Goal: Transaction & Acquisition: Purchase product/service

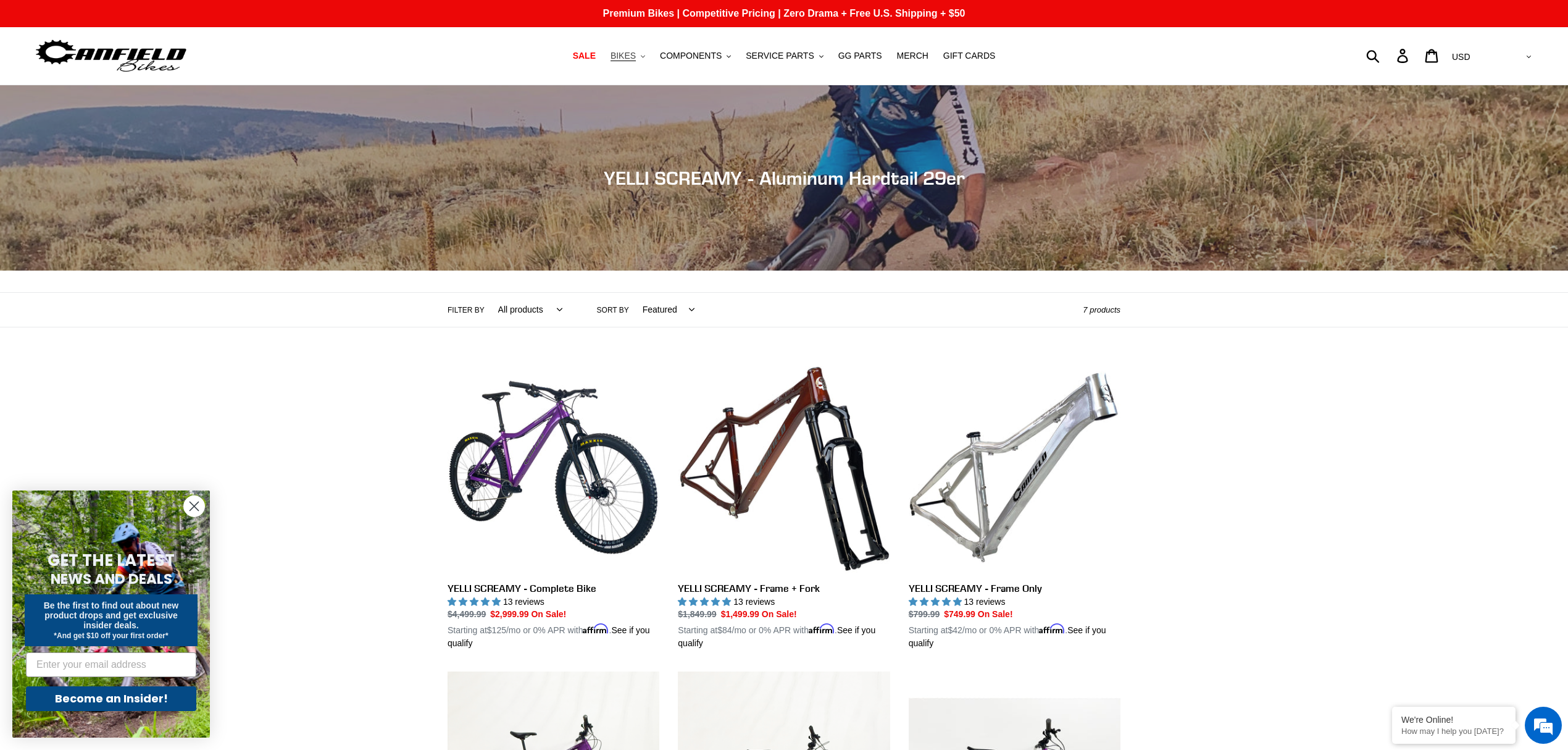
click at [636, 55] on span "BIKES" at bounding box center [623, 56] width 25 height 10
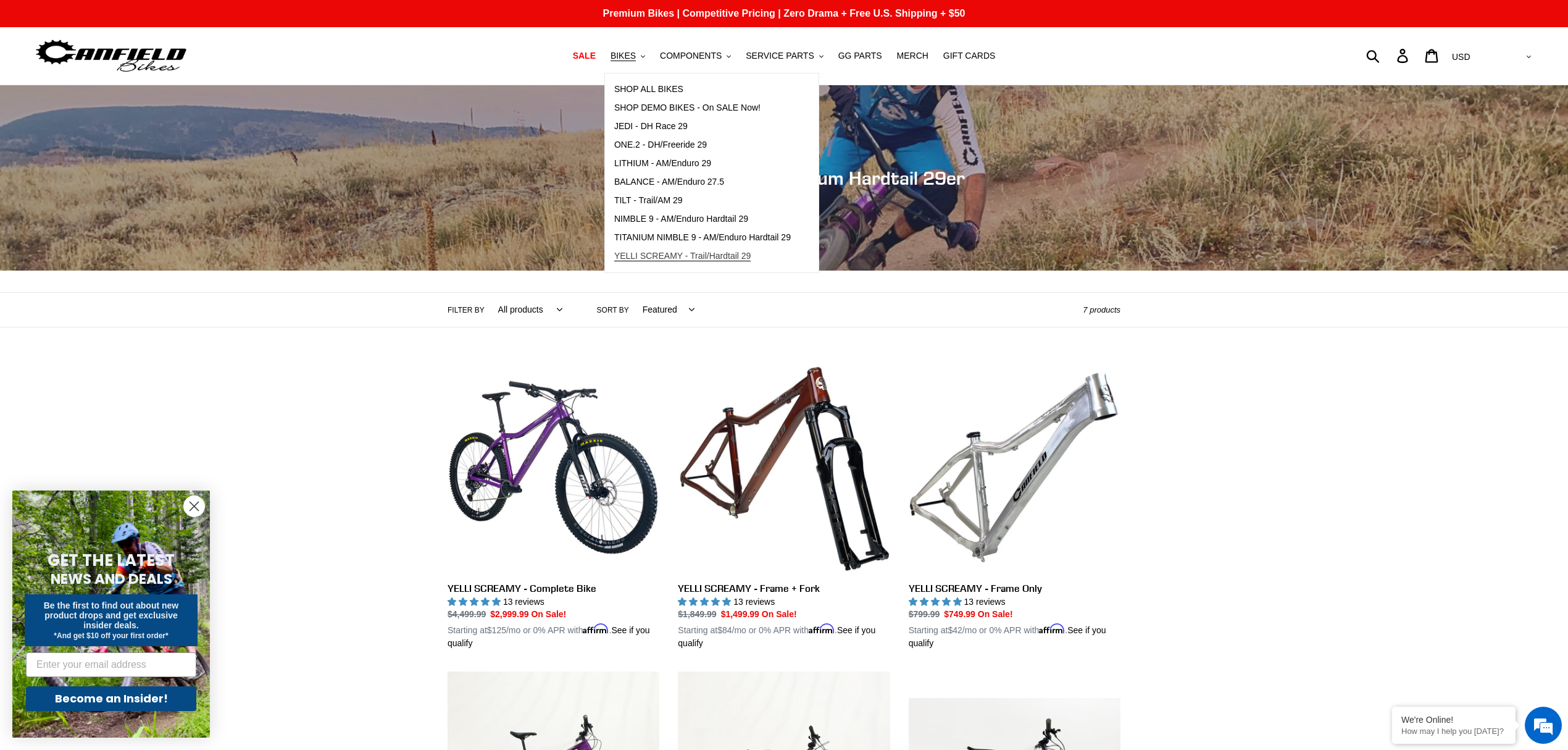
click at [677, 260] on span "YELLI SCREAMY - Trail/Hardtail 29" at bounding box center [683, 256] width 137 height 10
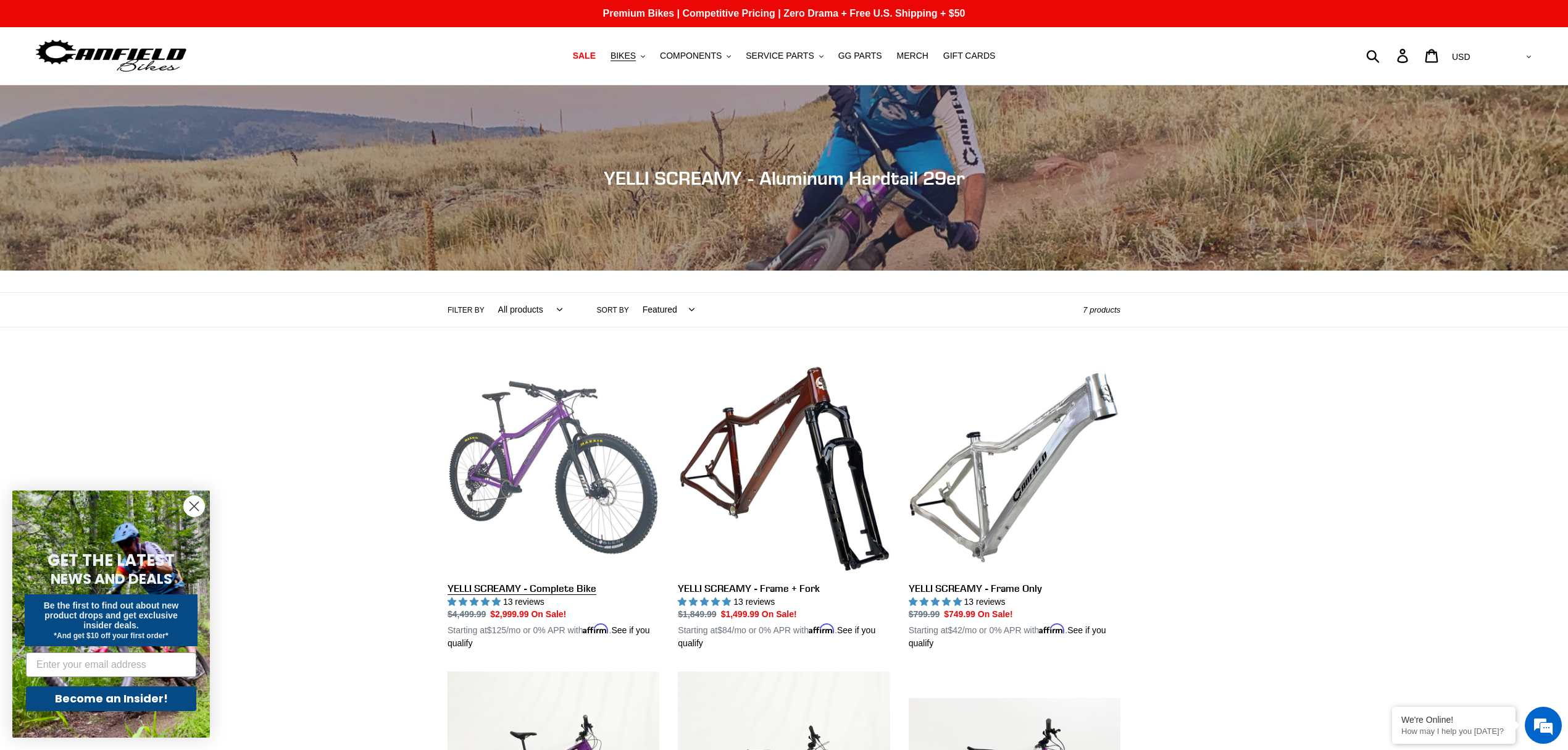
click at [542, 463] on link "YELLI SCREAMY - Complete Bike" at bounding box center [553, 506] width 212 height 289
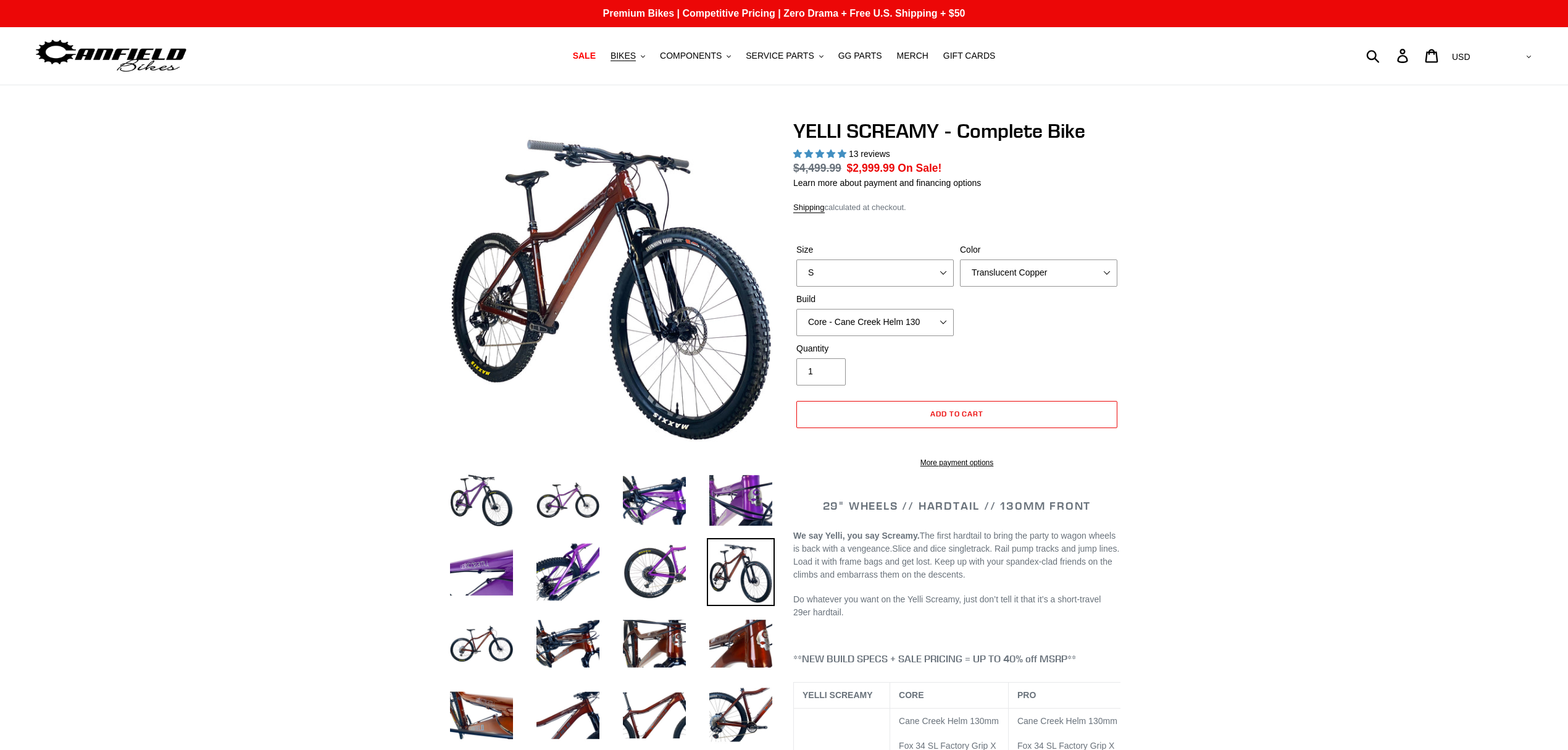
select select "highest-rating"
select select "M"
click at [797, 260] on select "S M L XL" at bounding box center [875, 273] width 157 height 27
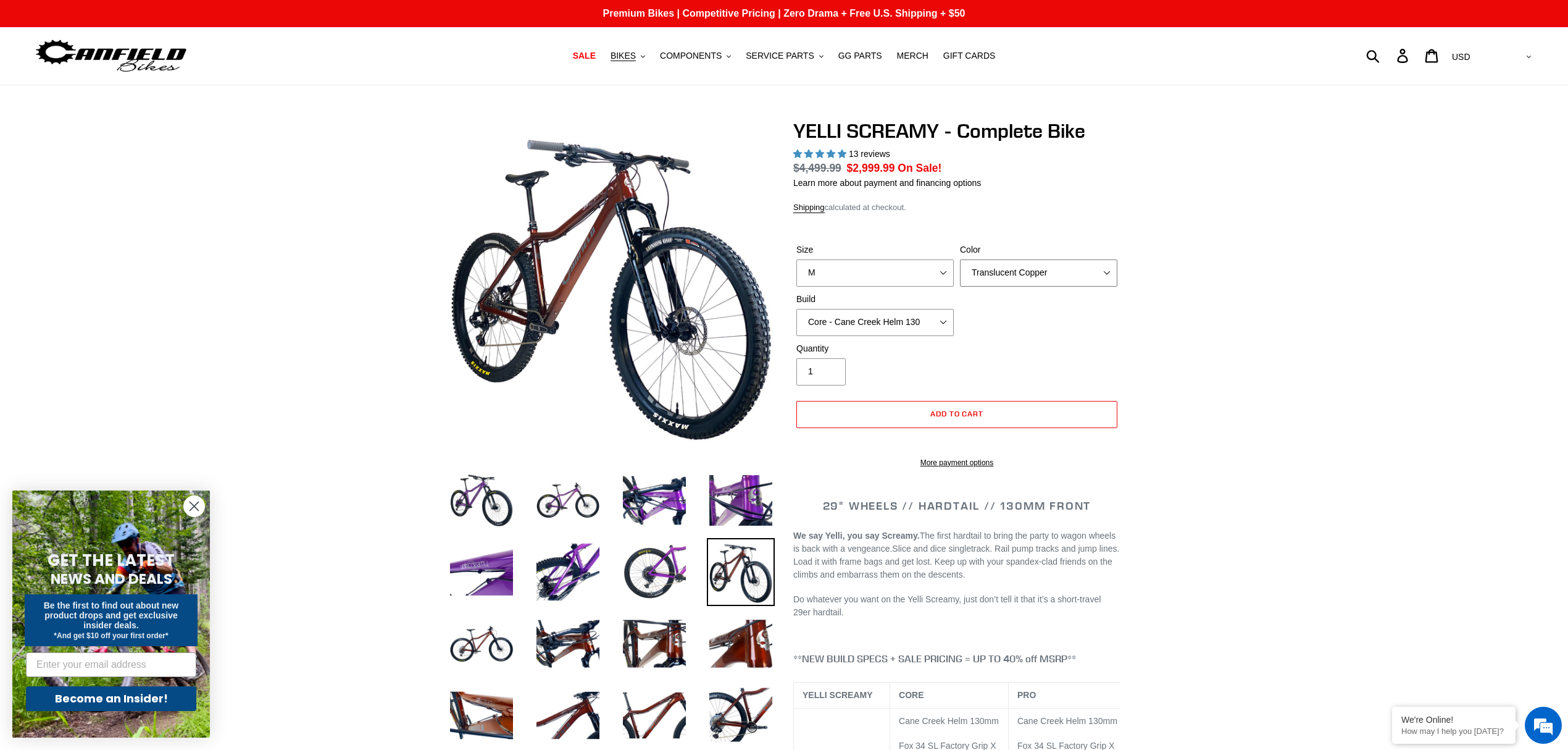
click at [1011, 275] on select "Translucent Copper Purple Haze Raw" at bounding box center [1038, 273] width 157 height 27
select select "Purple Haze"
click at [960, 260] on select "Translucent Copper Purple Haze Raw" at bounding box center [1038, 273] width 157 height 27
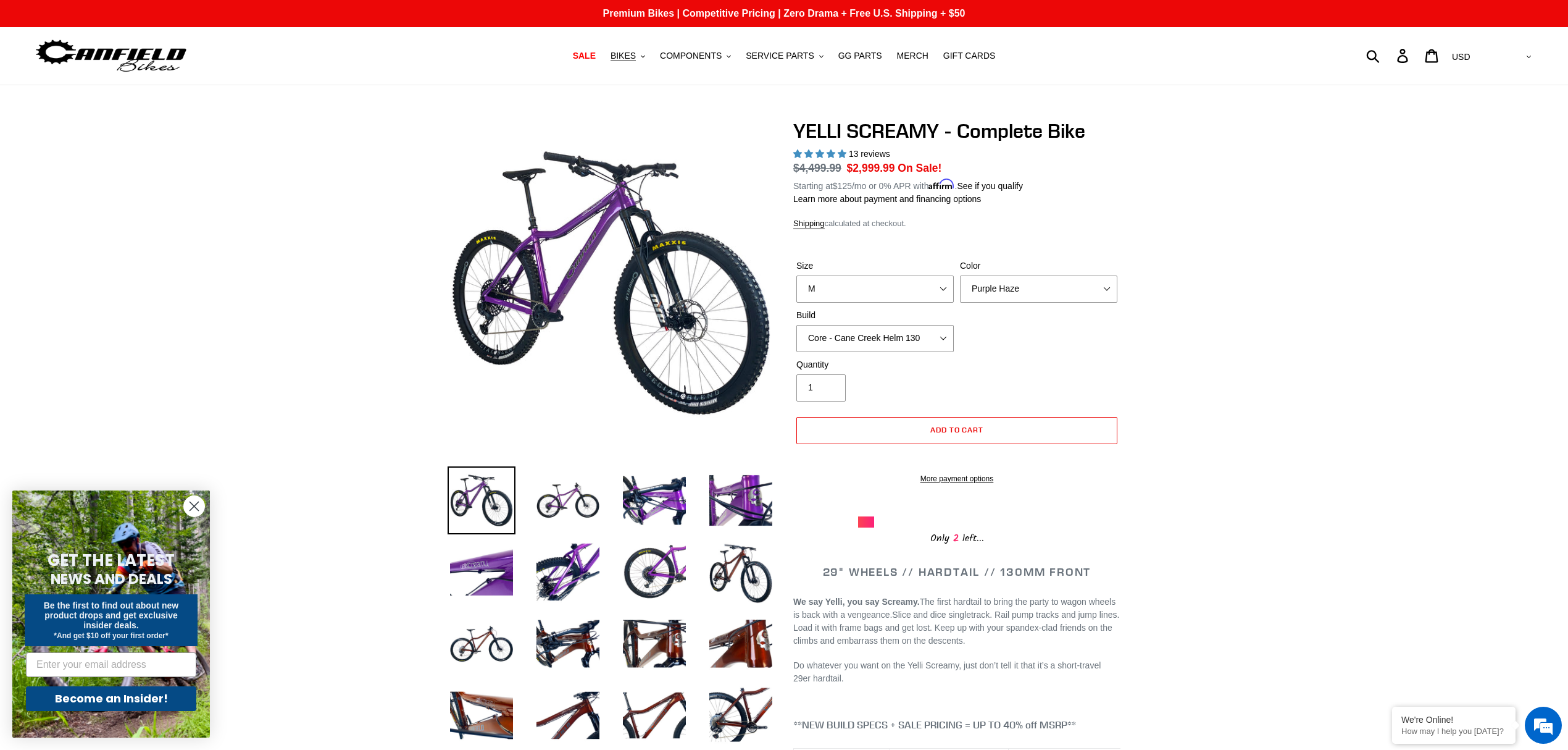
click at [868, 320] on label "Build" at bounding box center [875, 315] width 157 height 13
click at [868, 325] on select "Core - Cane Creek Helm 130 Pro - [GEOGRAPHIC_DATA] Helm 130 Core - Fox 34 SL Fa…" at bounding box center [875, 338] width 157 height 27
click at [930, 336] on select "Core - Cane Creek Helm 130 Pro - [GEOGRAPHIC_DATA] Helm 130 Core - Fox 34 SL Fa…" at bounding box center [875, 338] width 157 height 27
select select "Pro - RockShox Pike Ultimate 130"
click at [797, 325] on select "Core - Cane Creek Helm 130 Pro - [GEOGRAPHIC_DATA] Helm 130 Core - Fox 34 SL Fa…" at bounding box center [875, 338] width 157 height 27
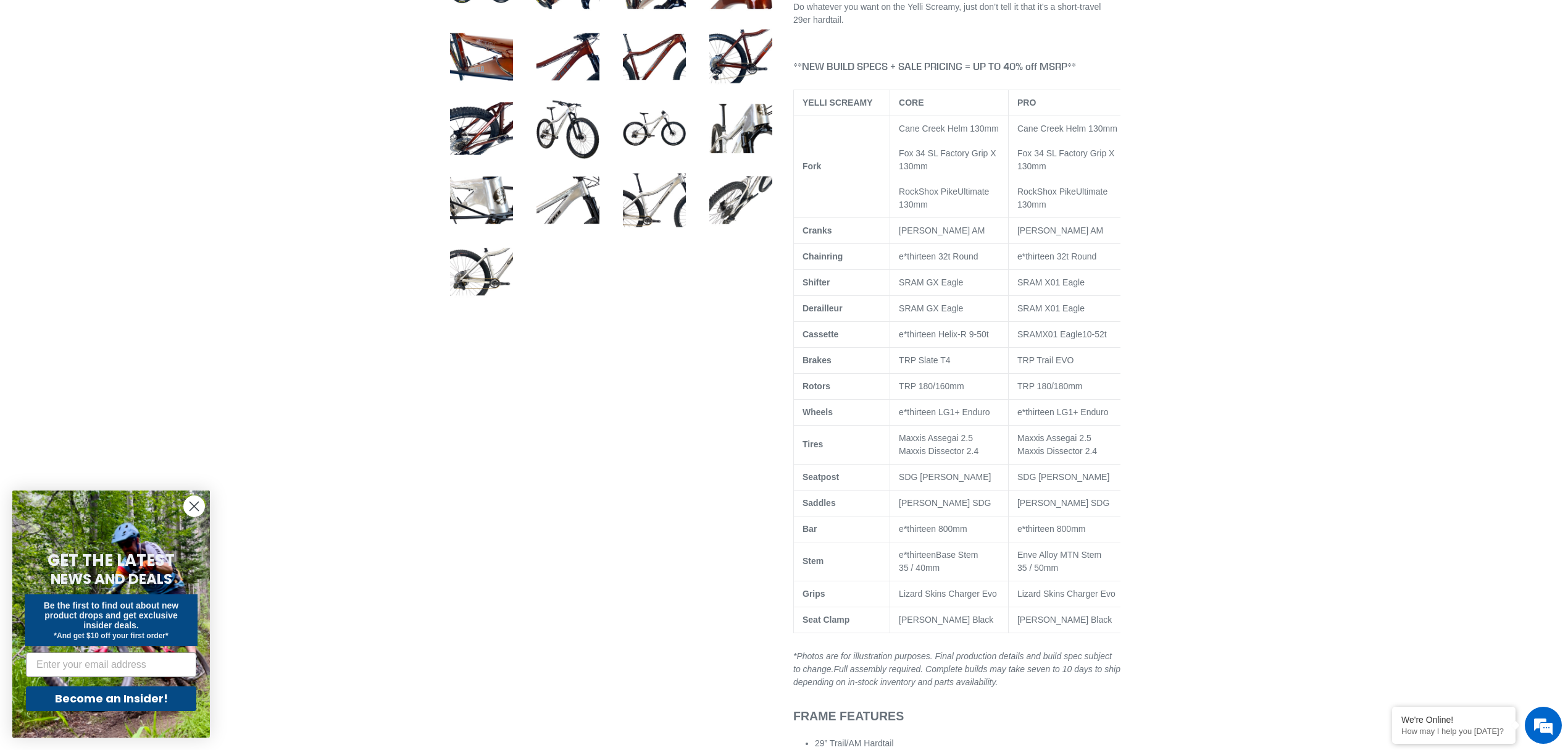
click at [1020, 417] on span "e*thirteen LG1+ Enduro" at bounding box center [1062, 411] width 91 height 10
